Goal: Go to known website: Access a specific website the user already knows

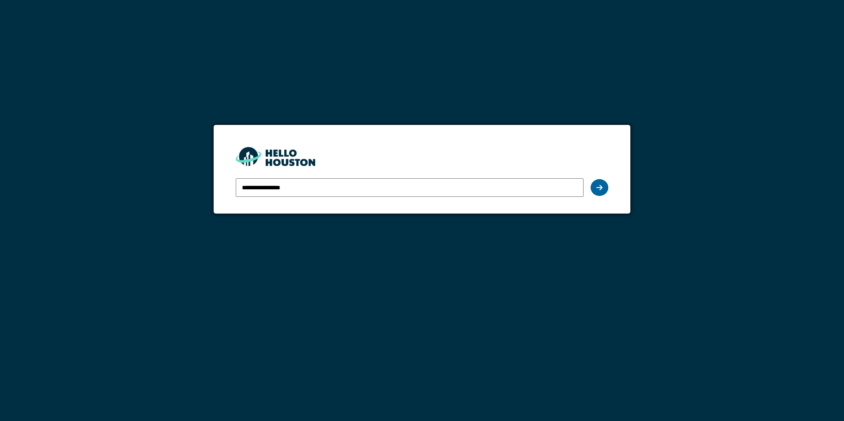
click at [598, 191] on icon at bounding box center [599, 187] width 6 height 7
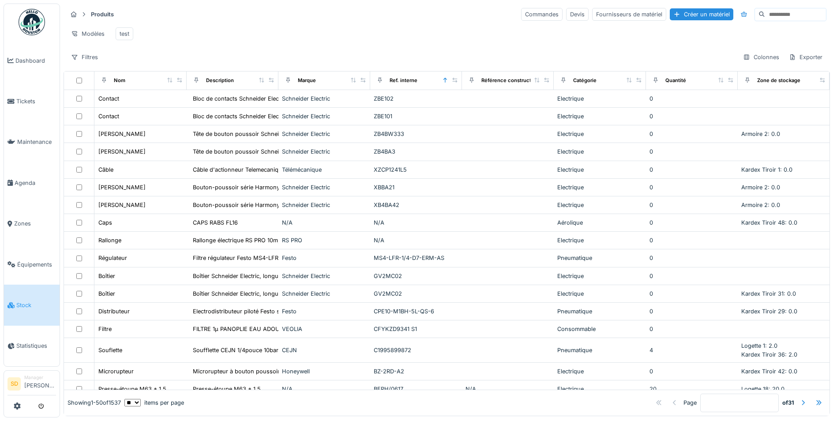
click at [765, 16] on input at bounding box center [795, 14] width 61 height 12
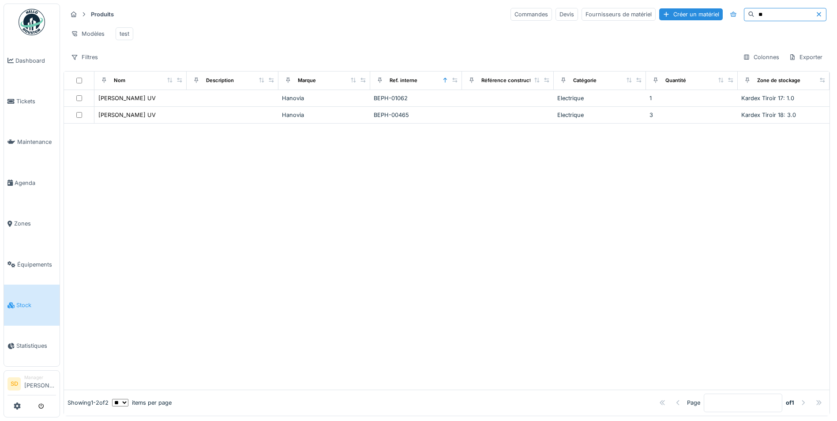
type input "**"
click at [340, 179] on div at bounding box center [447, 257] width 766 height 266
